Goal: Task Accomplishment & Management: Manage account settings

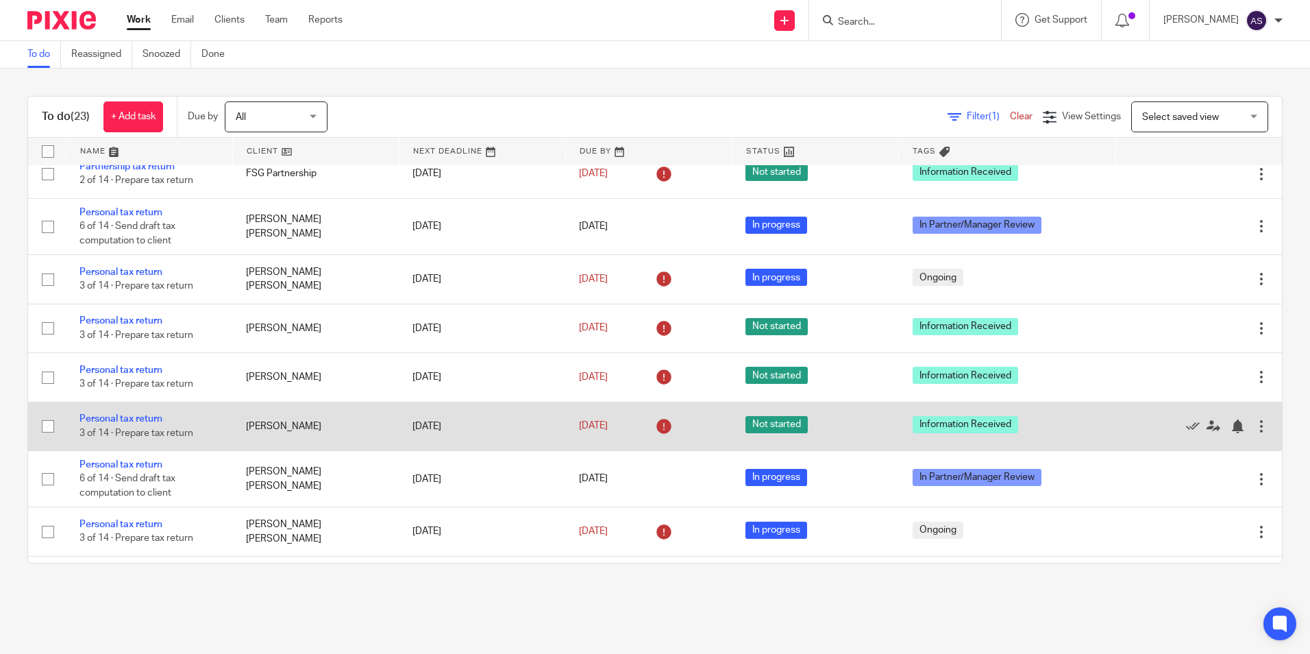
scroll to position [822, 0]
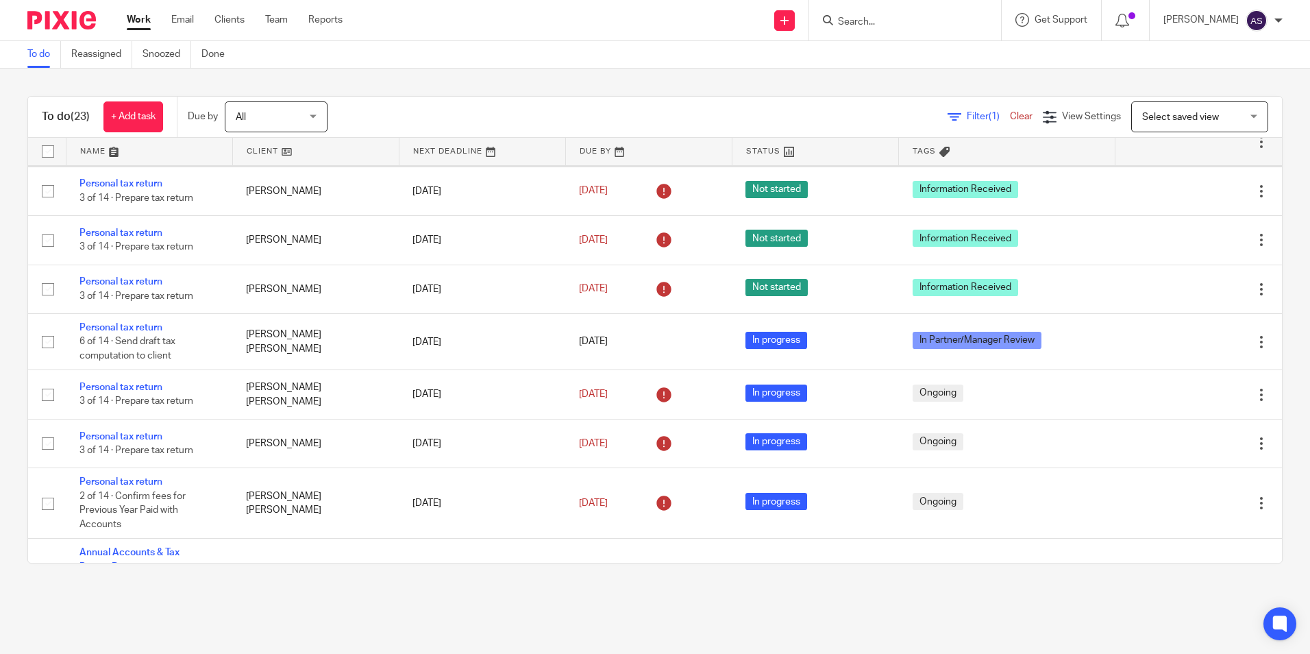
click at [149, 140] on link "Personal tax return" at bounding box center [121, 135] width 83 height 10
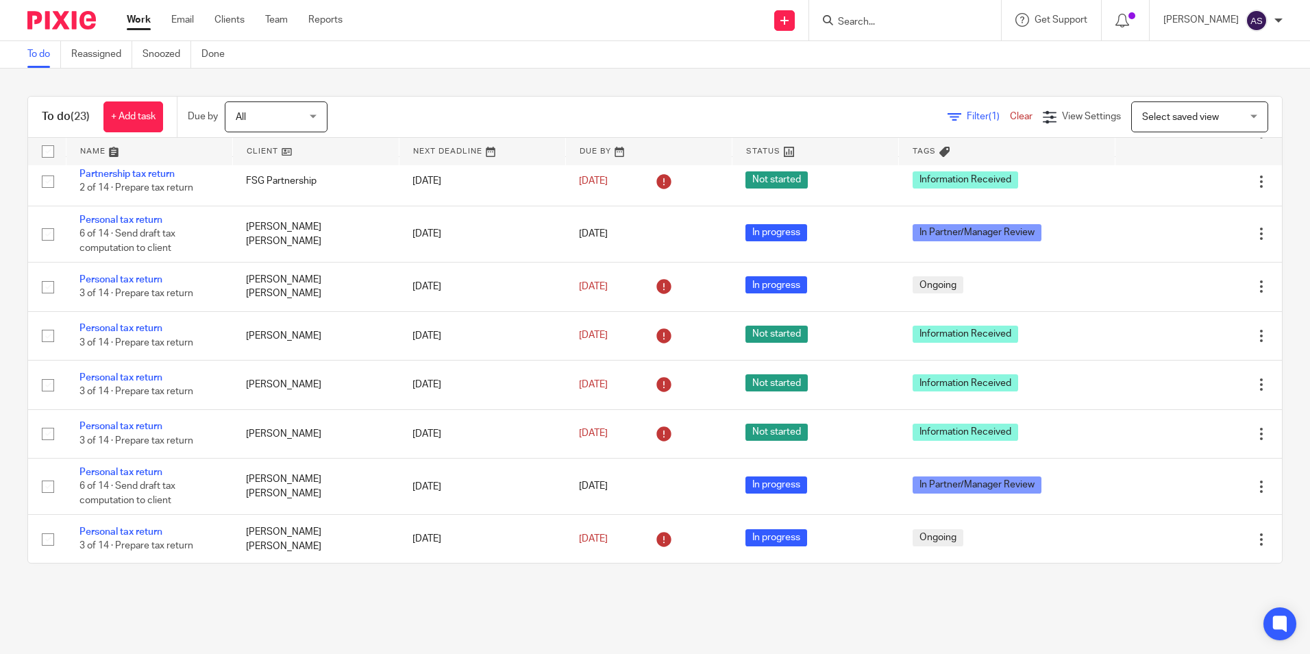
scroll to position [754, 0]
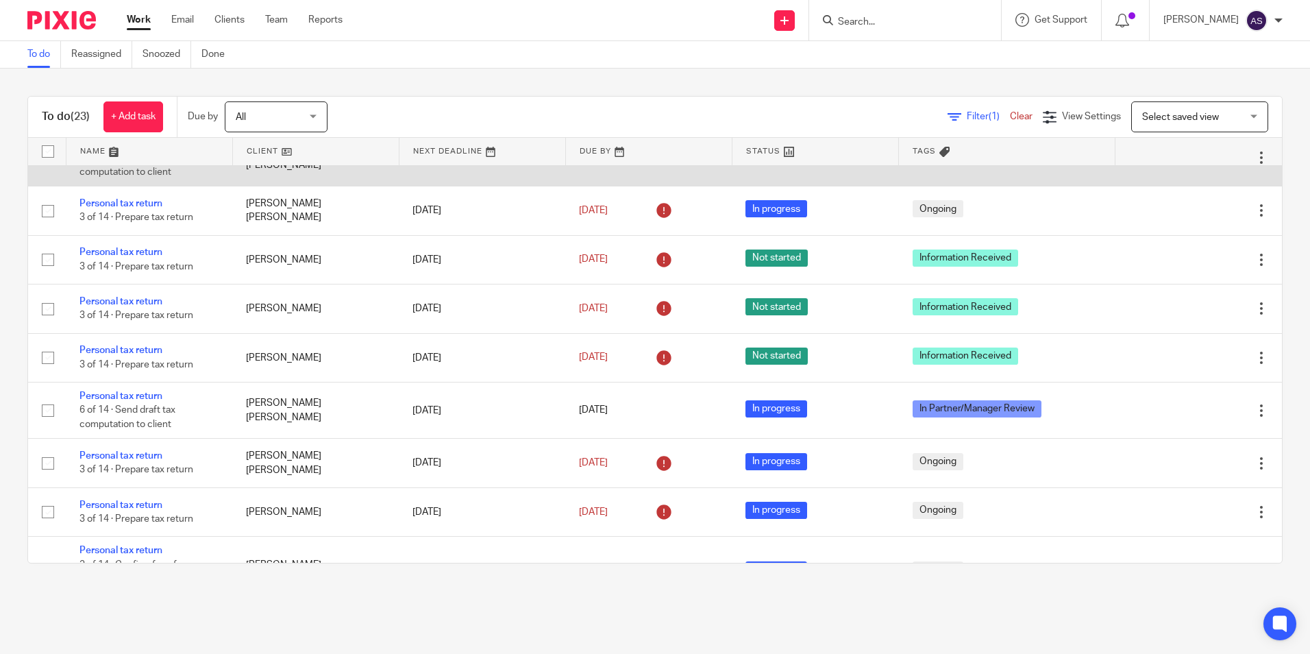
click at [145, 149] on link "Personal tax return" at bounding box center [121, 144] width 83 height 10
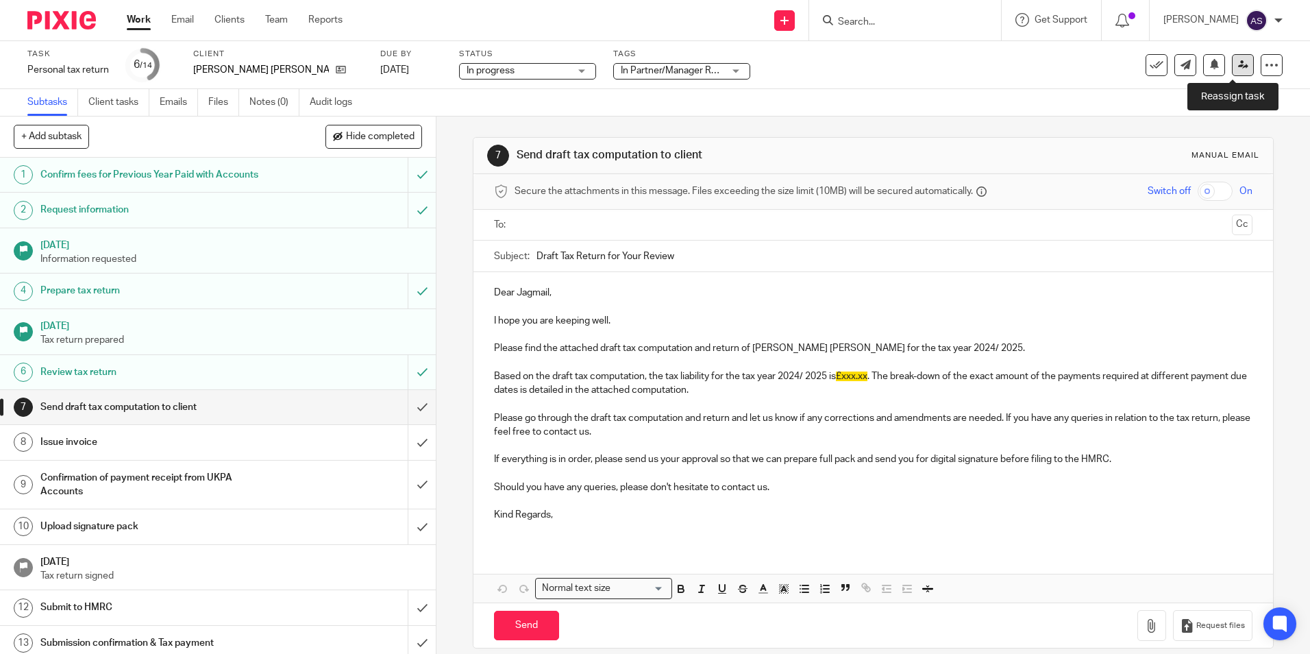
click at [1238, 66] on icon at bounding box center [1243, 65] width 10 height 10
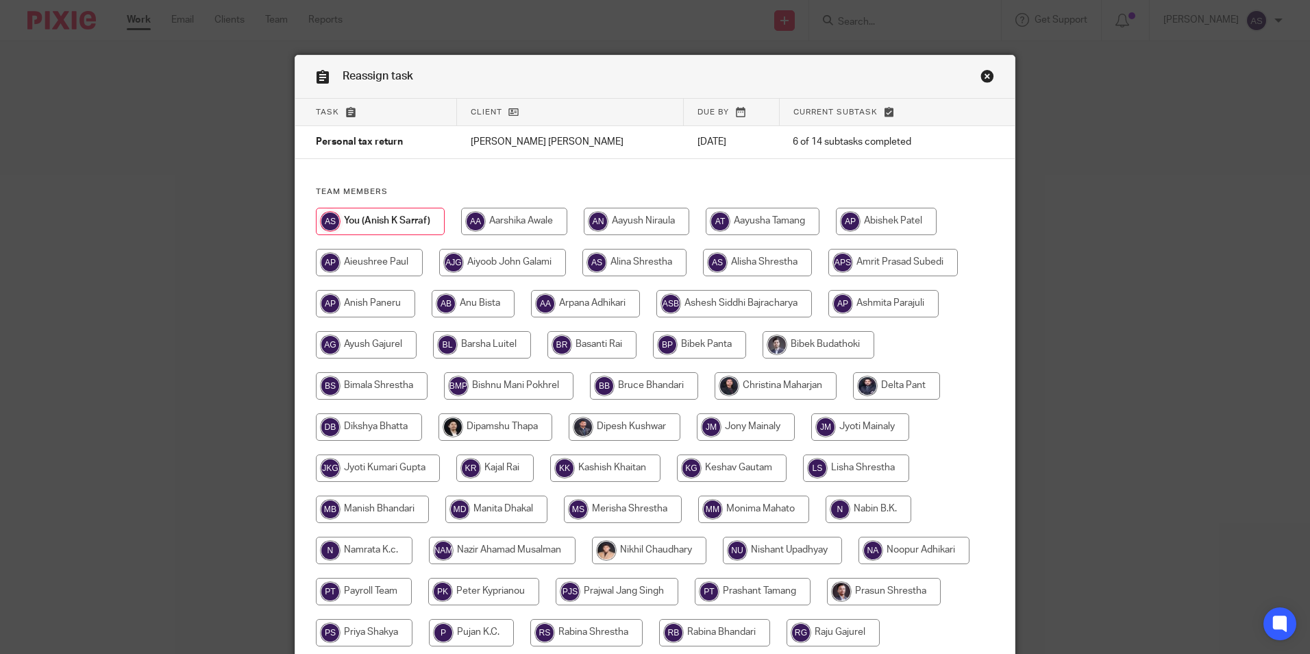
scroll to position [69, 0]
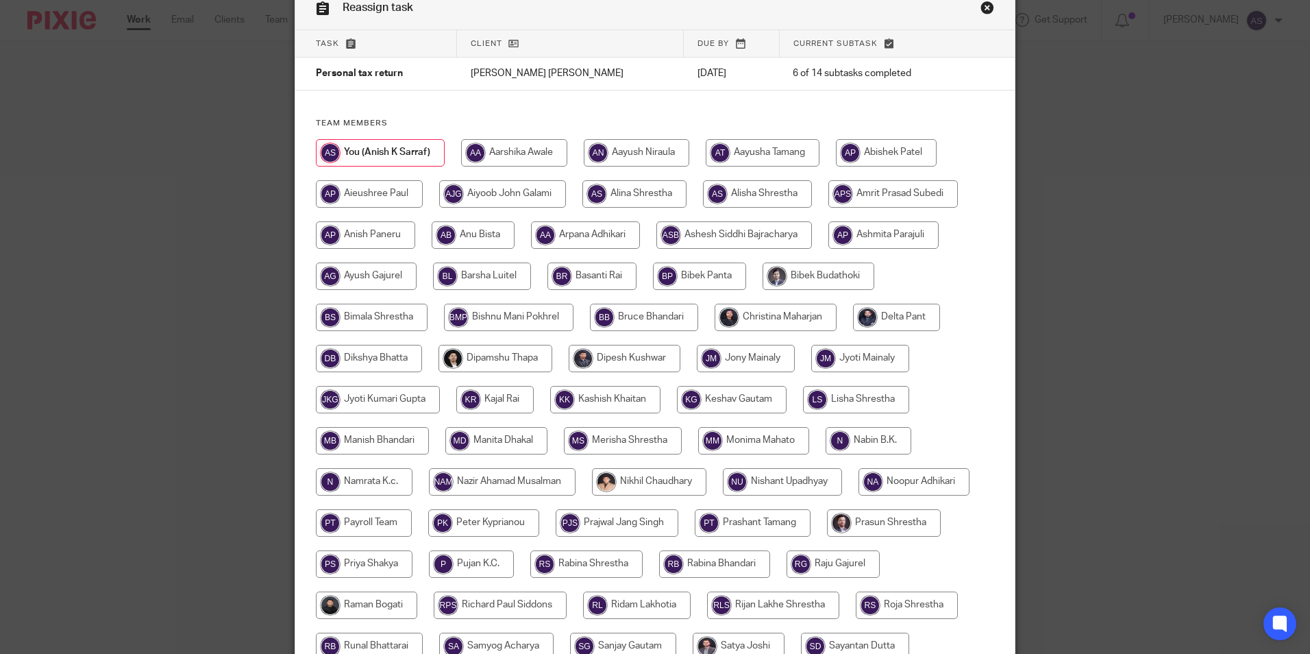
click at [805, 317] on input "radio" at bounding box center [776, 317] width 122 height 27
radio input "true"
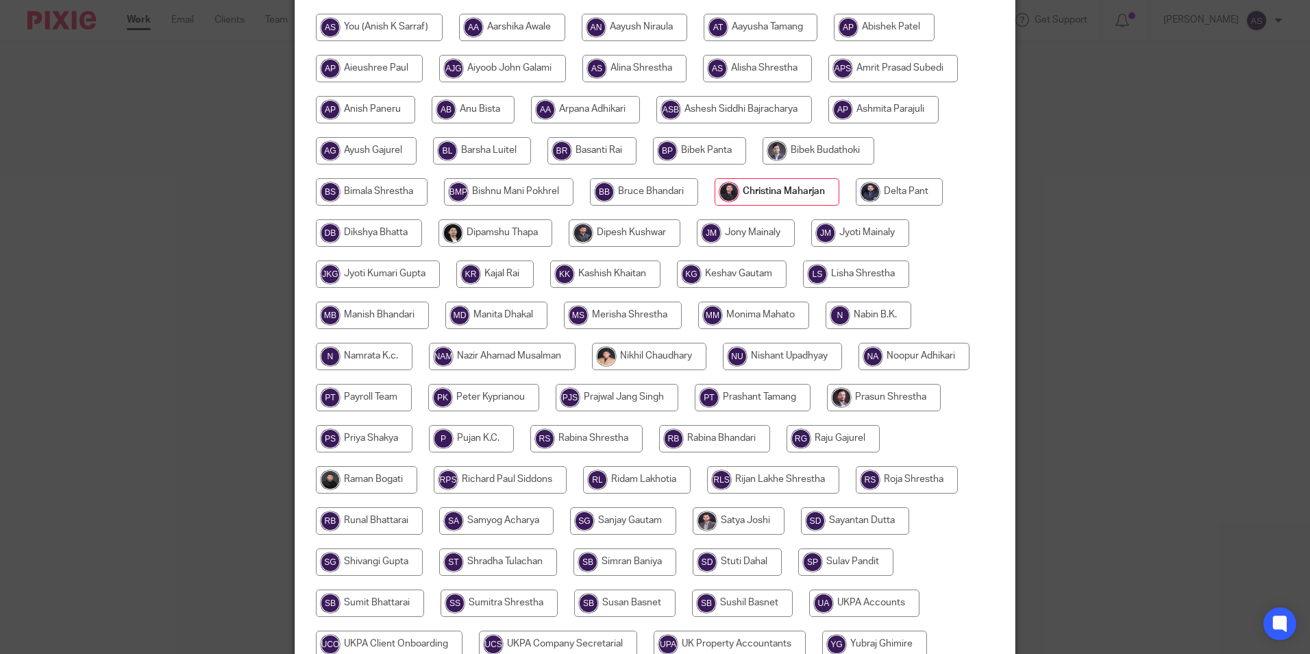
scroll to position [366, 0]
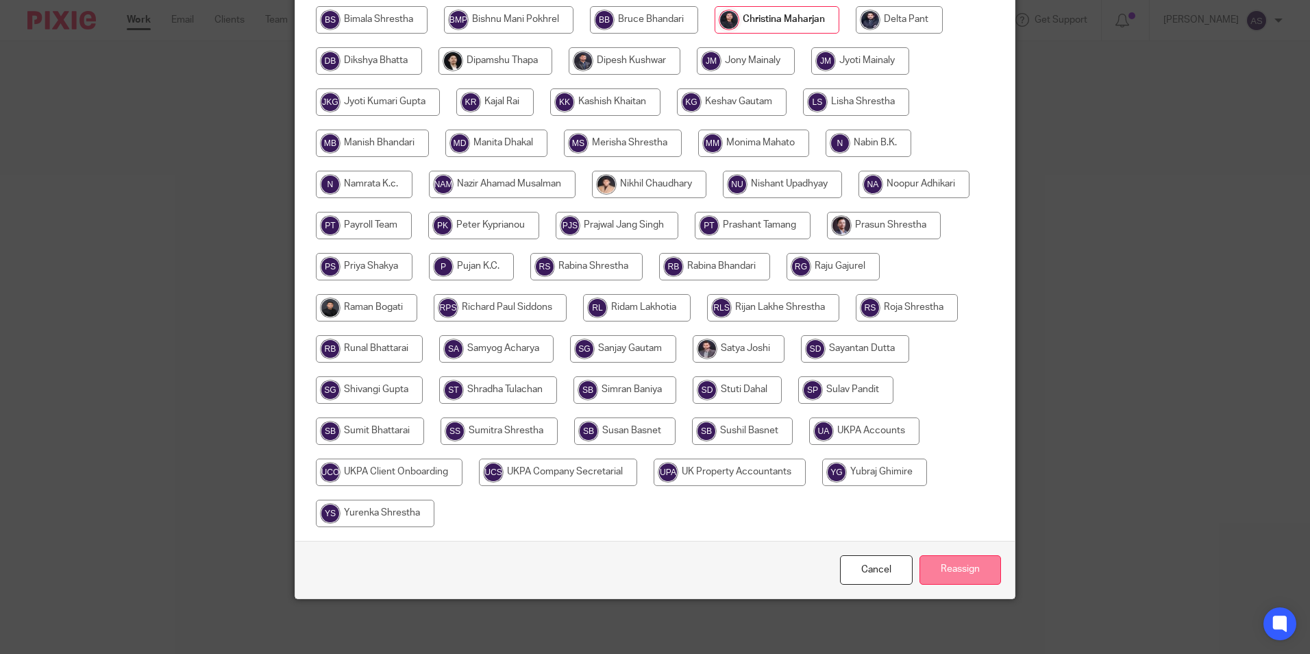
click at [946, 572] on input "Reassign" at bounding box center [961, 569] width 82 height 29
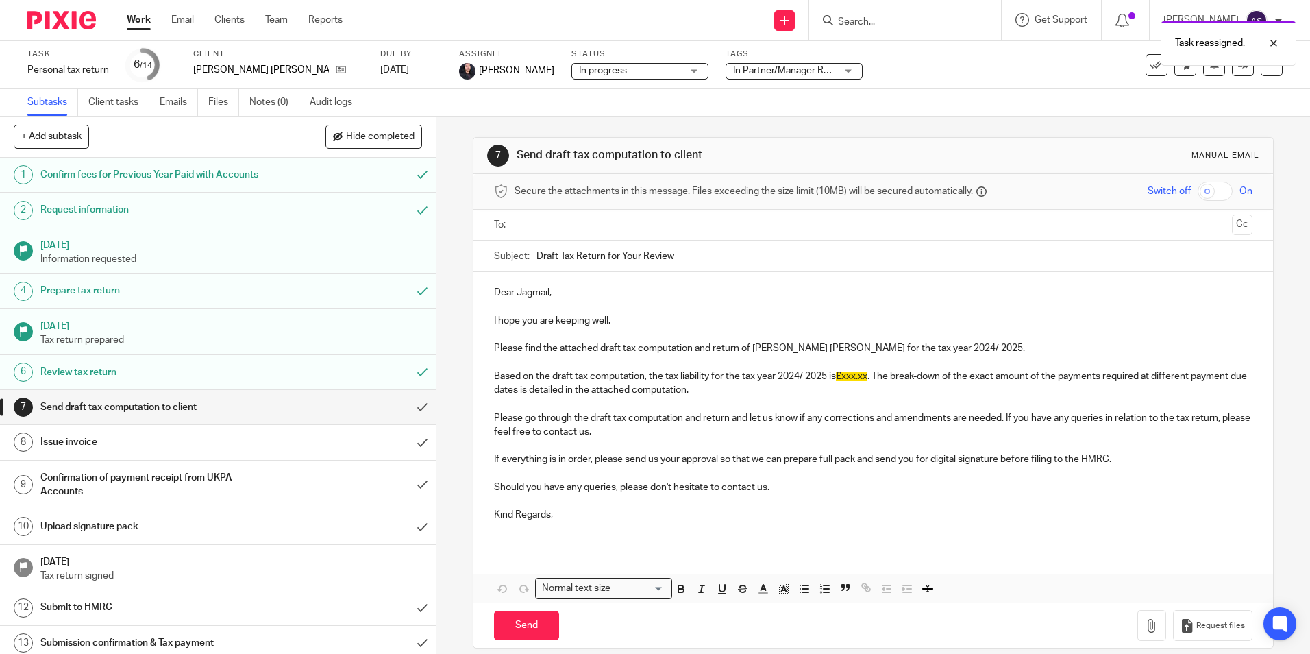
click at [62, 23] on img at bounding box center [61, 20] width 69 height 19
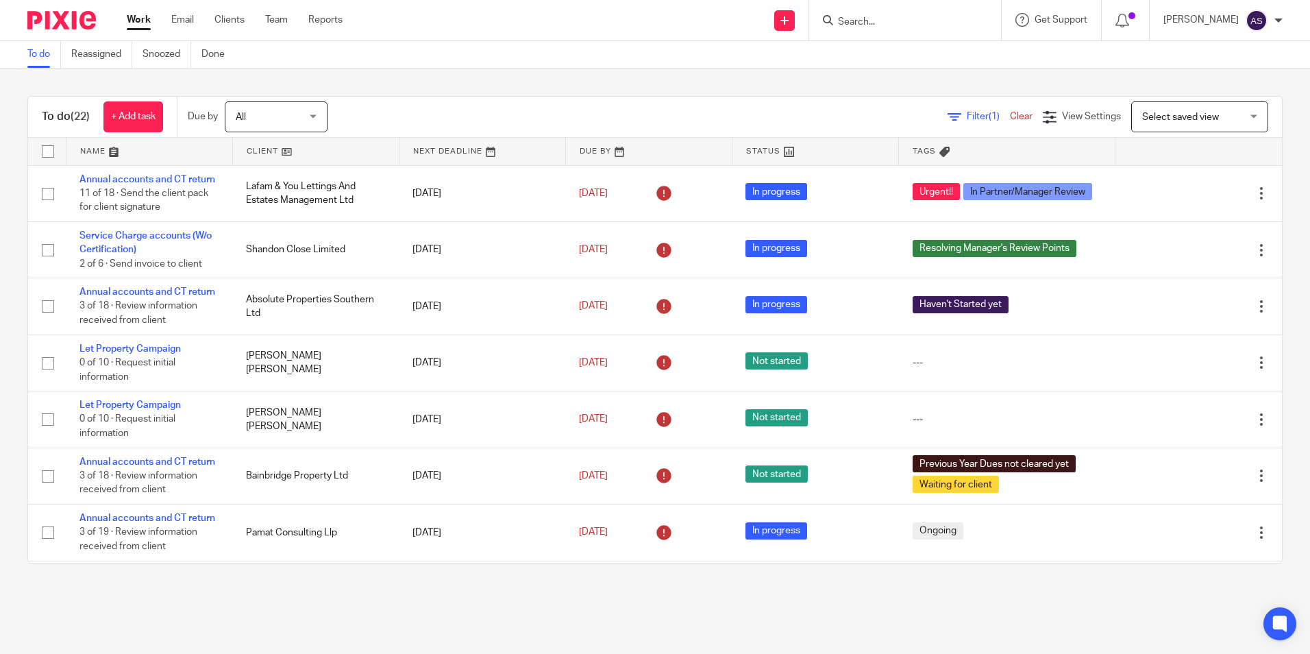
drag, startPoint x: 690, startPoint y: 622, endPoint x: 1243, endPoint y: 13, distance: 822.9
click at [693, 620] on main "To do Reassigned Snoozed Done To do (22) + Add task Due by All All Today Tomorr…" at bounding box center [655, 327] width 1310 height 654
click at [637, 625] on main "To do Reassigned Snoozed Done To do (22) + Add task Due by All All Today Tomorr…" at bounding box center [655, 327] width 1310 height 654
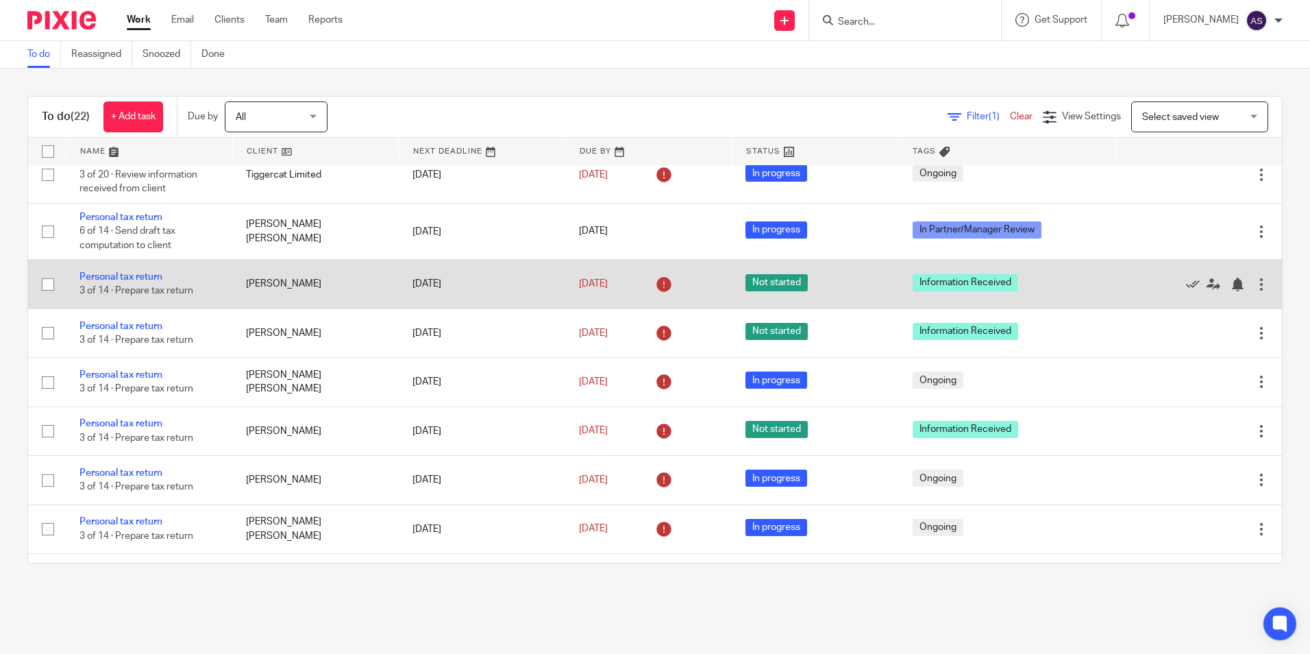
scroll to position [548, 0]
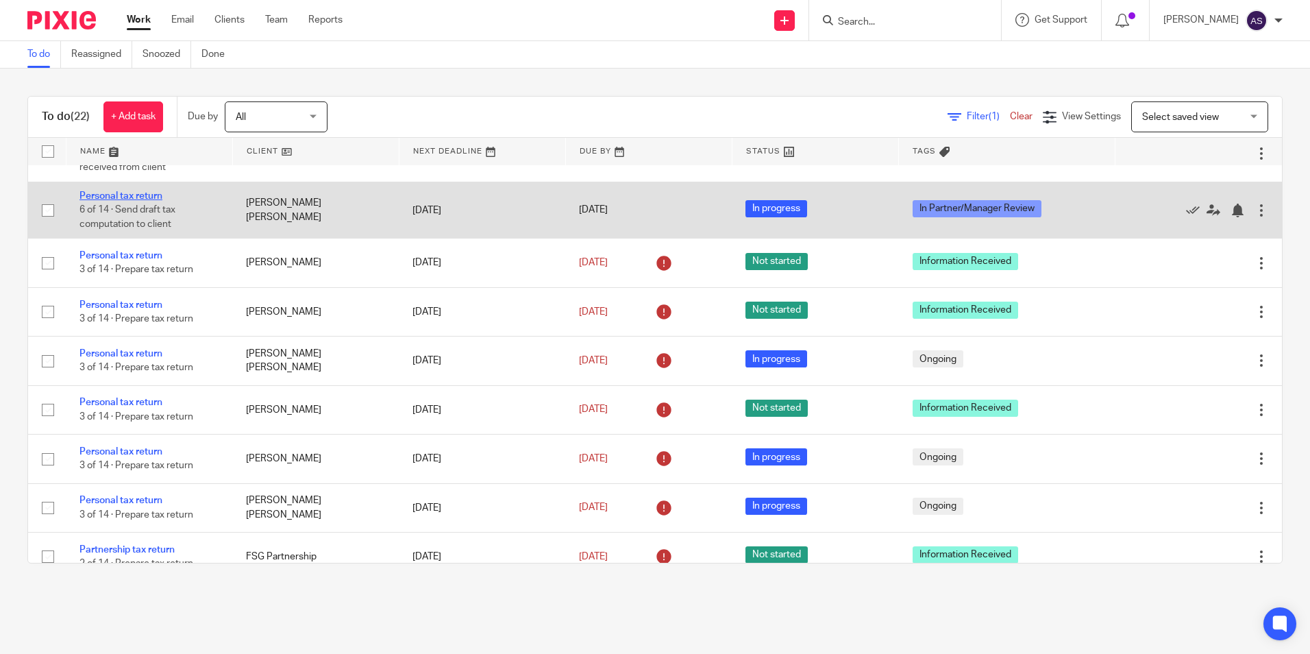
click at [149, 201] on link "Personal tax return" at bounding box center [121, 196] width 83 height 10
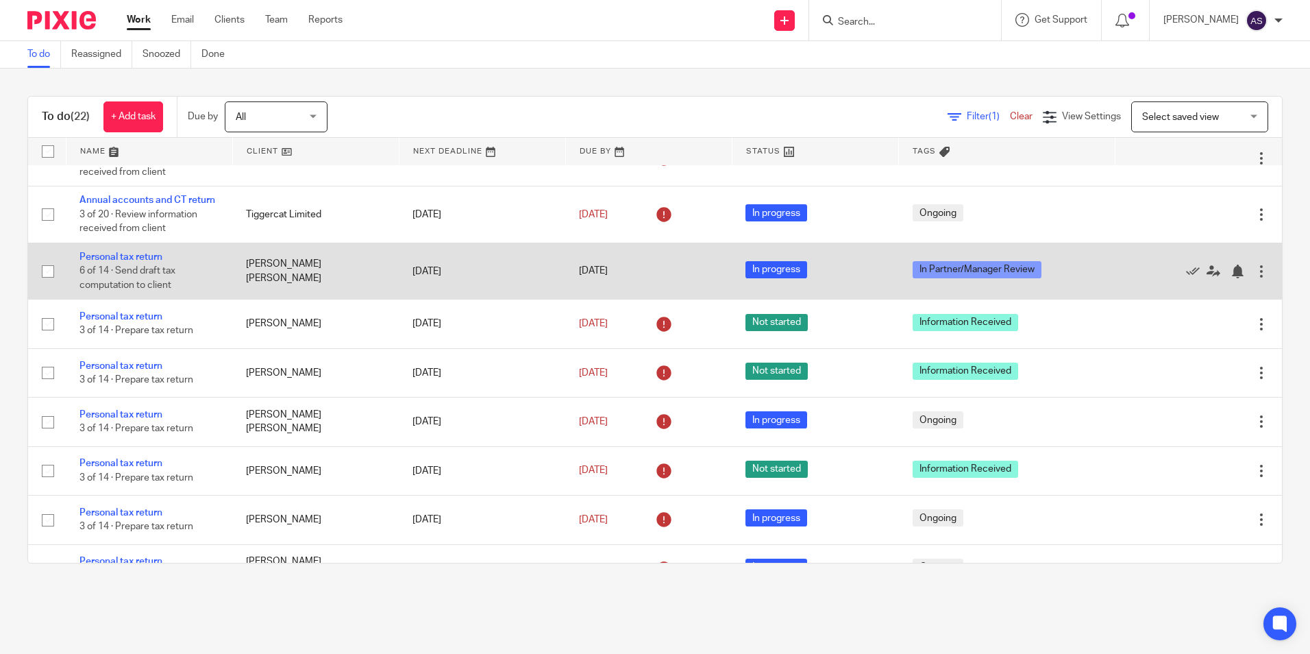
scroll to position [411, 0]
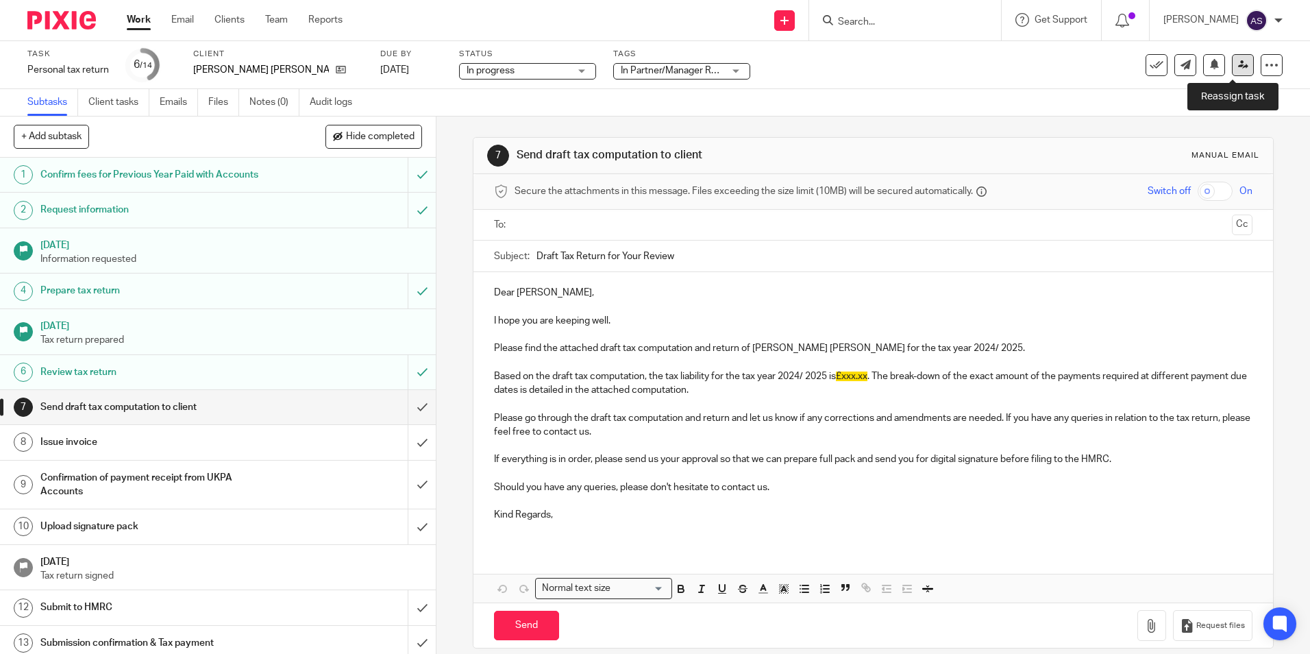
click at [1238, 68] on icon at bounding box center [1243, 65] width 10 height 10
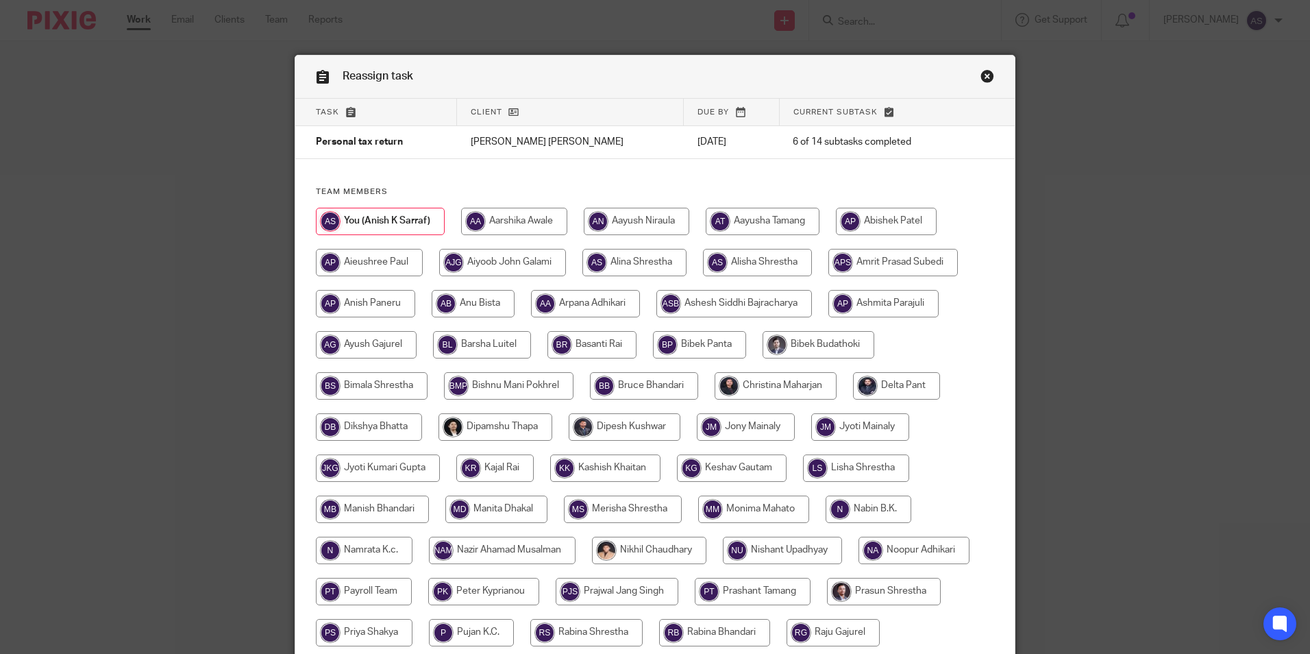
click at [780, 389] on input "radio" at bounding box center [776, 385] width 122 height 27
radio input "true"
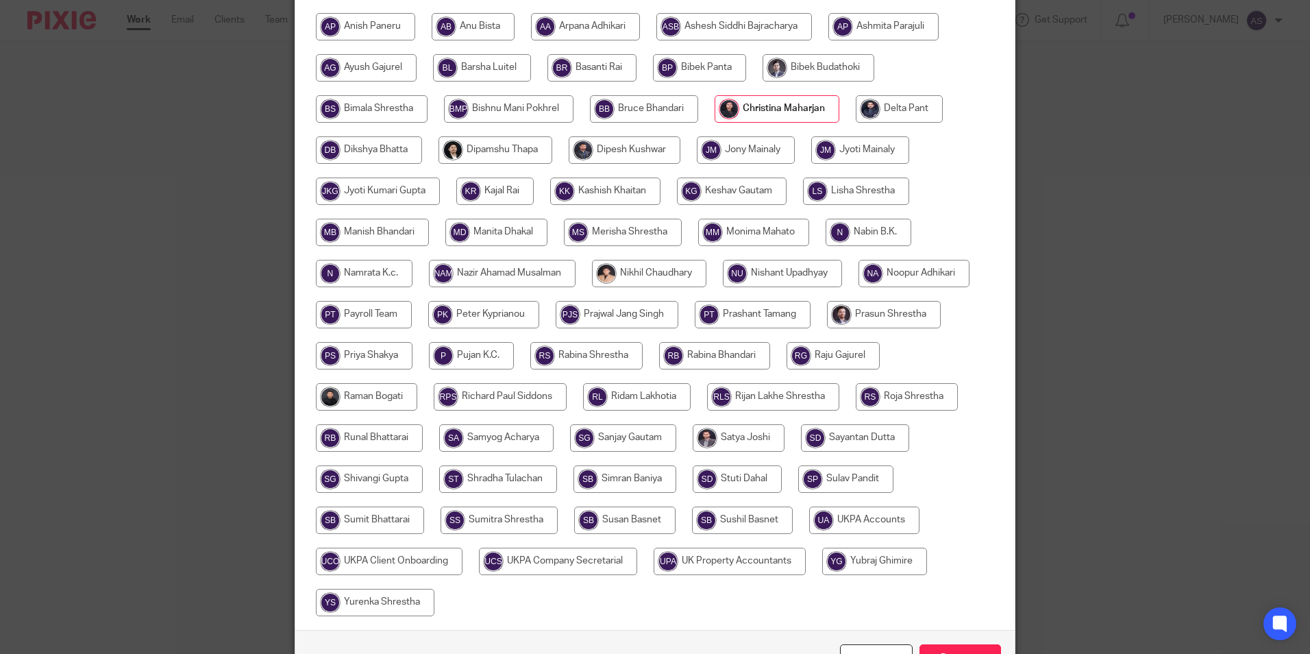
scroll to position [343, 0]
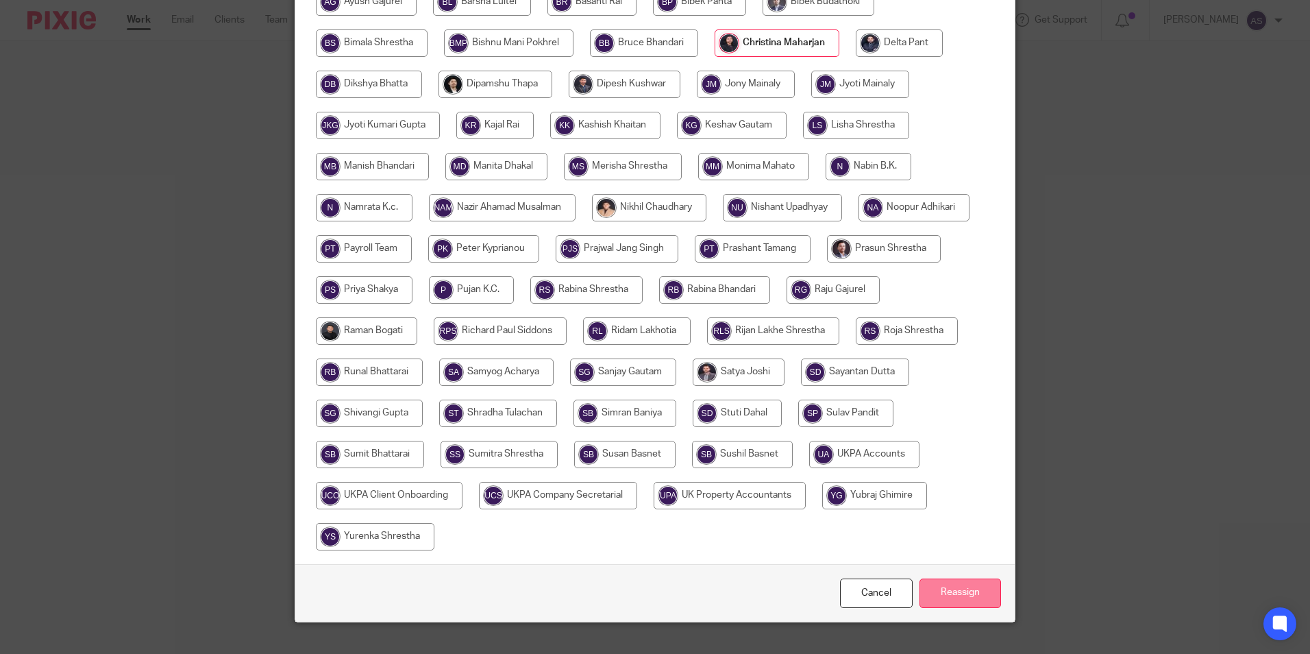
click at [964, 598] on input "Reassign" at bounding box center [961, 592] width 82 height 29
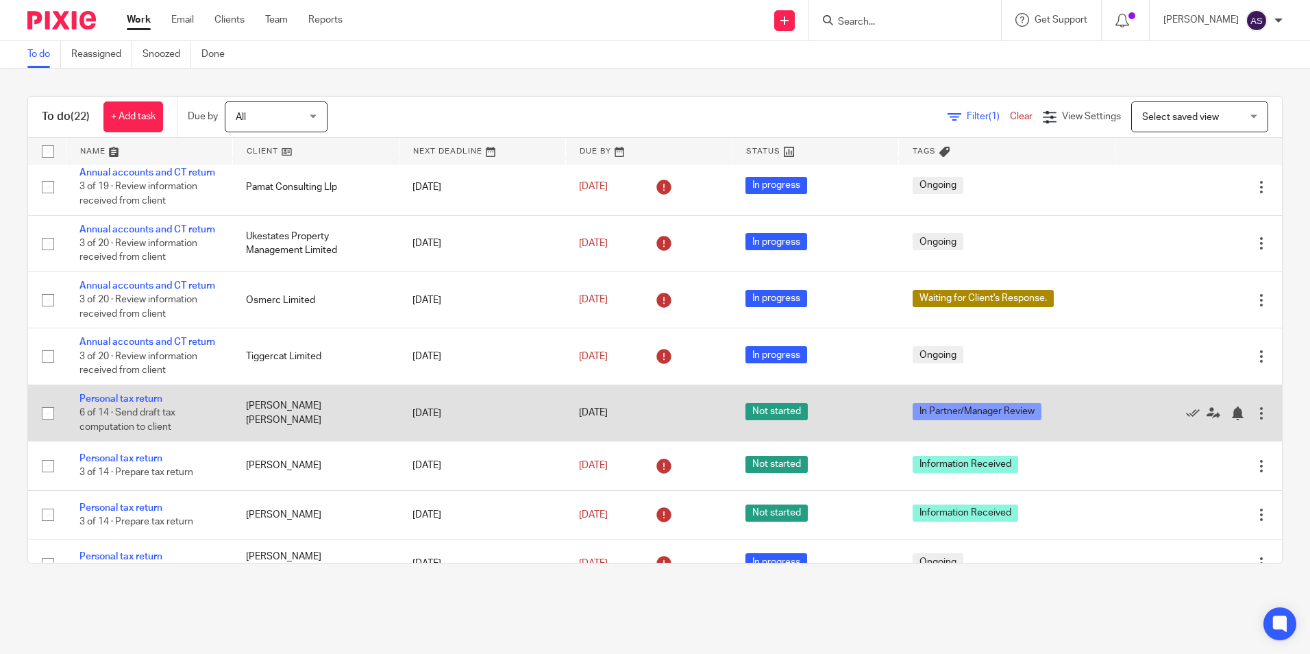
scroll to position [224, 0]
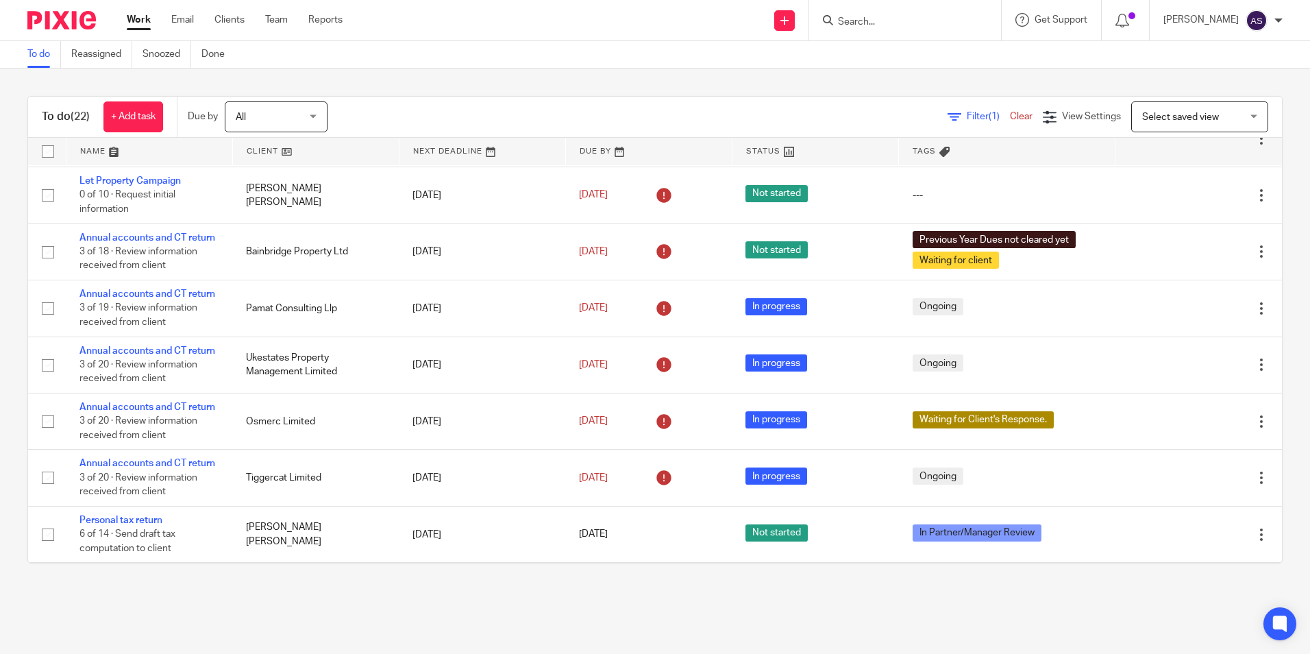
click at [376, 81] on div "To do (22) + Add task Due by All All [DATE] [DATE] This week Next week This mon…" at bounding box center [655, 330] width 1310 height 522
